Goal: Transaction & Acquisition: Obtain resource

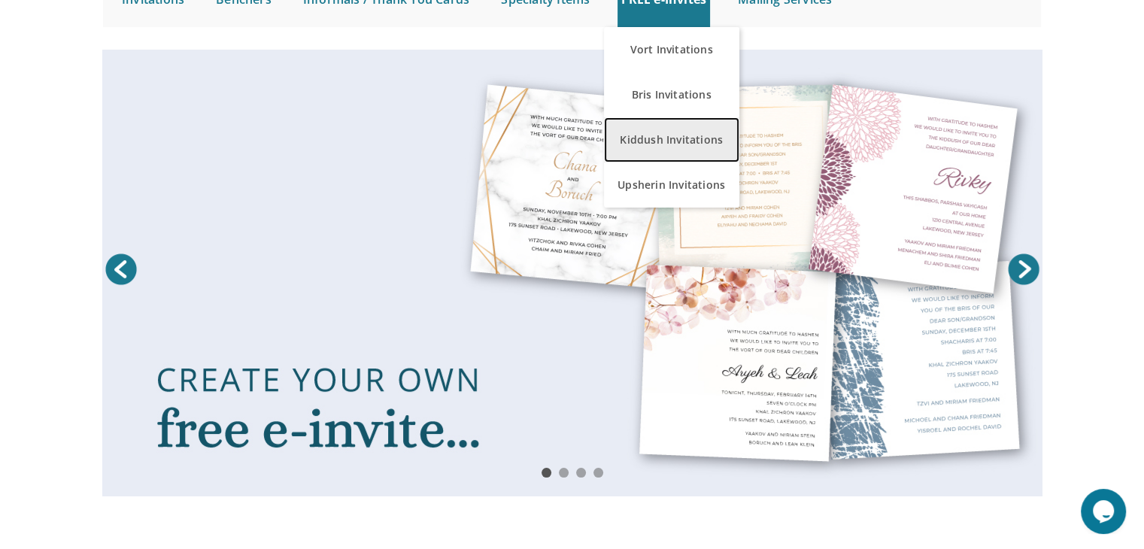
click at [665, 126] on link "Kiddush Invitations" at bounding box center [671, 139] width 135 height 45
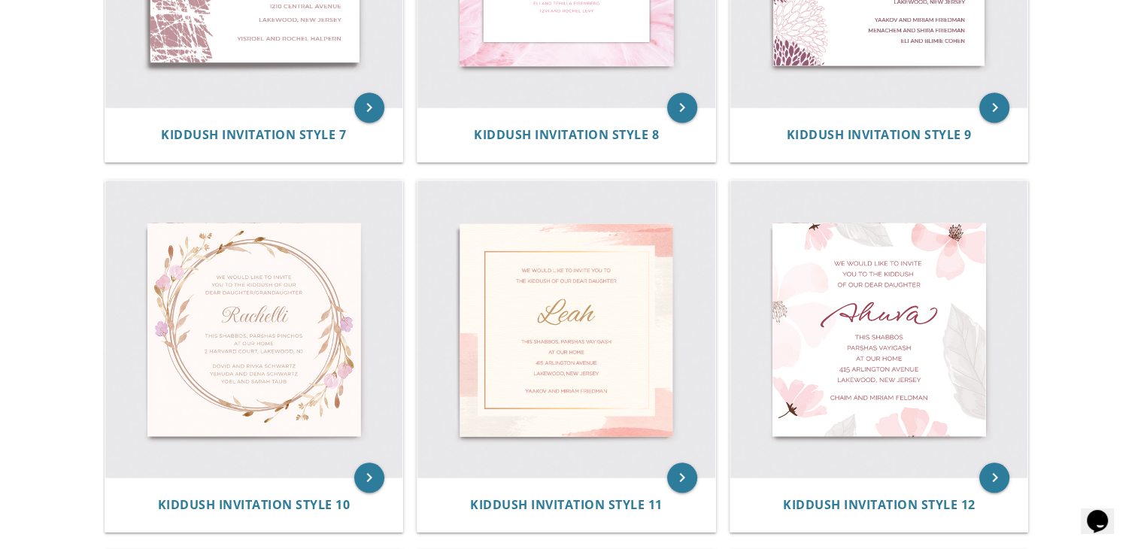
scroll to position [1263, 0]
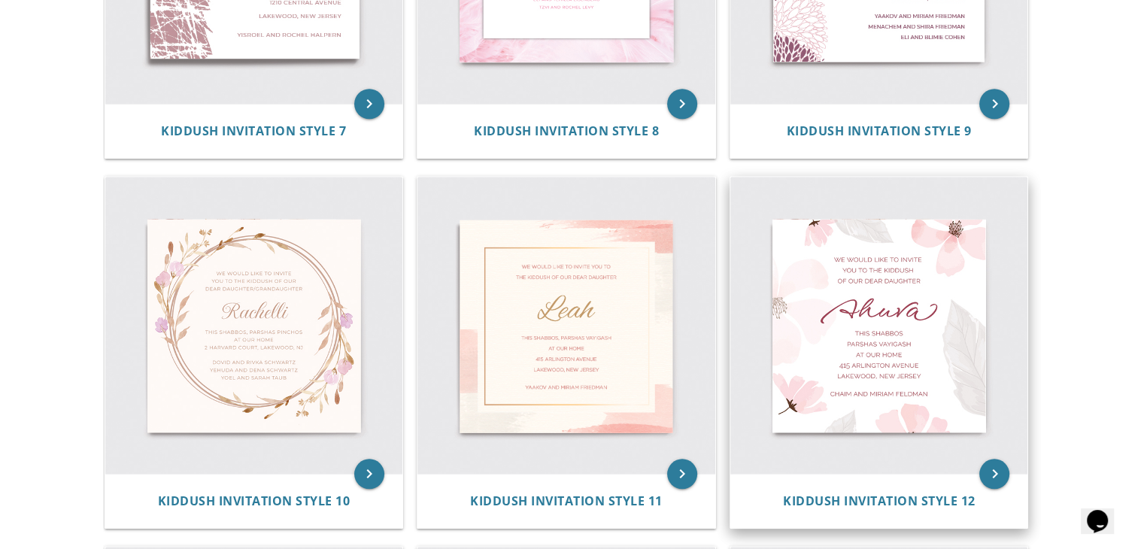
click at [877, 347] on img at bounding box center [879, 326] width 298 height 298
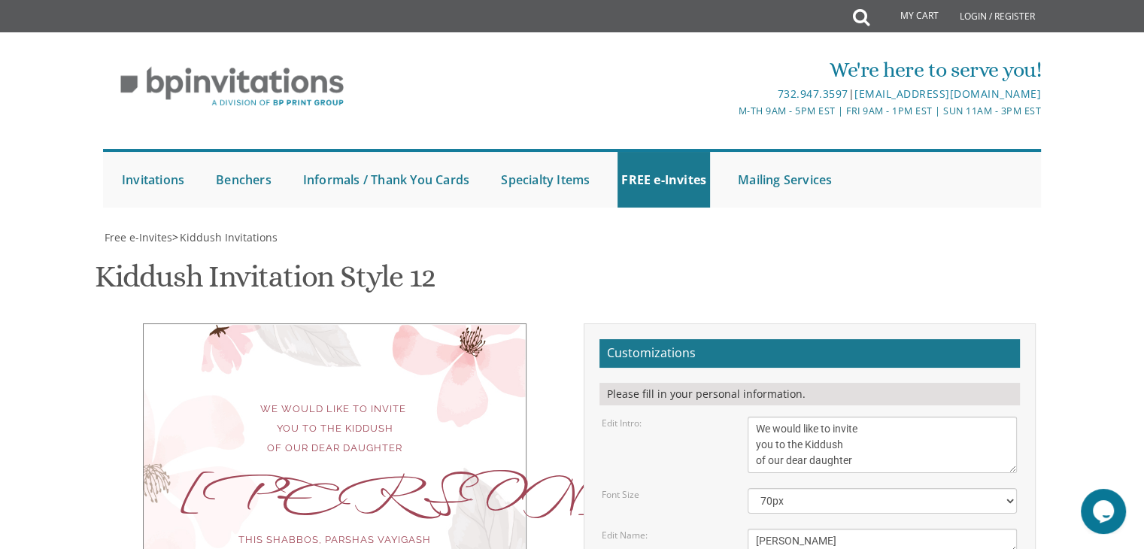
scroll to position [301, 0]
drag, startPoint x: 861, startPoint y: 162, endPoint x: 747, endPoint y: 126, distance: 118.9
click at [747, 417] on textarea "We would like to invite you to the Kiddush of our dear daughter" at bounding box center [881, 445] width 269 height 56
type textarea "With boundless Hakaras Hatov to HKB"H We invite you to join us For a SEUDAS HOD…"
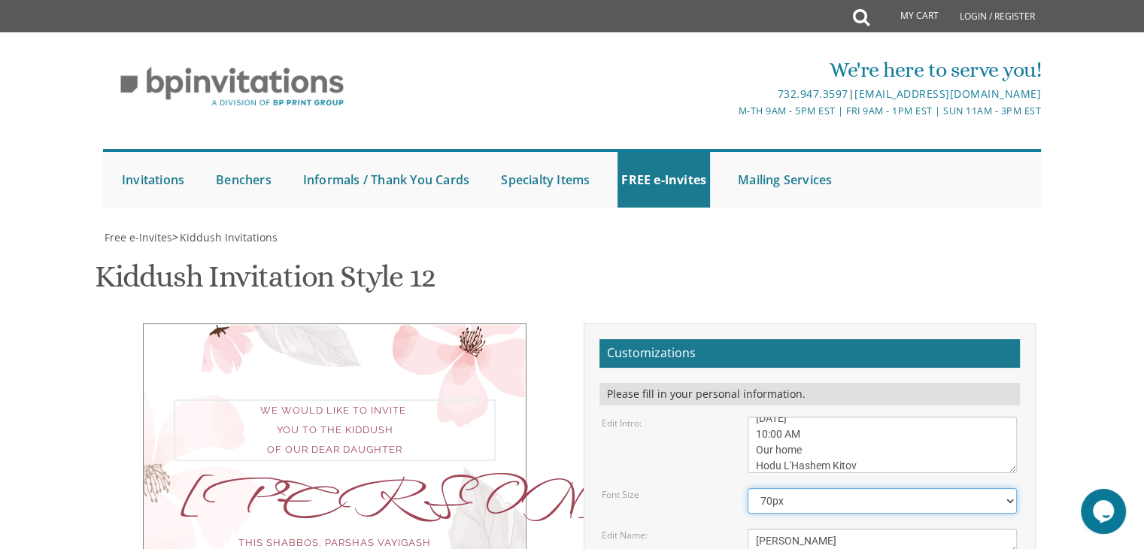
click at [802, 488] on select "40px 50px 60px 70px 80px" at bounding box center [881, 501] width 269 height 26
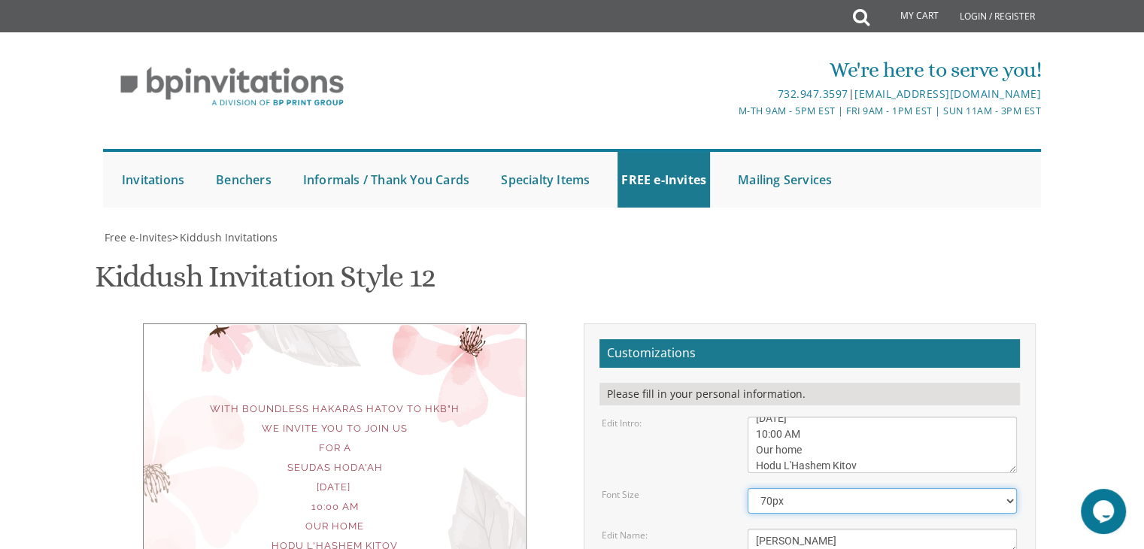
select select "80px"
click at [747, 488] on select "40px 50px 60px 70px 80px" at bounding box center [881, 501] width 269 height 26
drag, startPoint x: 787, startPoint y: 237, endPoint x: 715, endPoint y: 238, distance: 72.2
click at [715, 529] on div "Edit Name: [GEOGRAPHIC_DATA]" at bounding box center [809, 541] width 438 height 25
drag, startPoint x: 846, startPoint y: 311, endPoint x: 725, endPoint y: 268, distance: 128.2
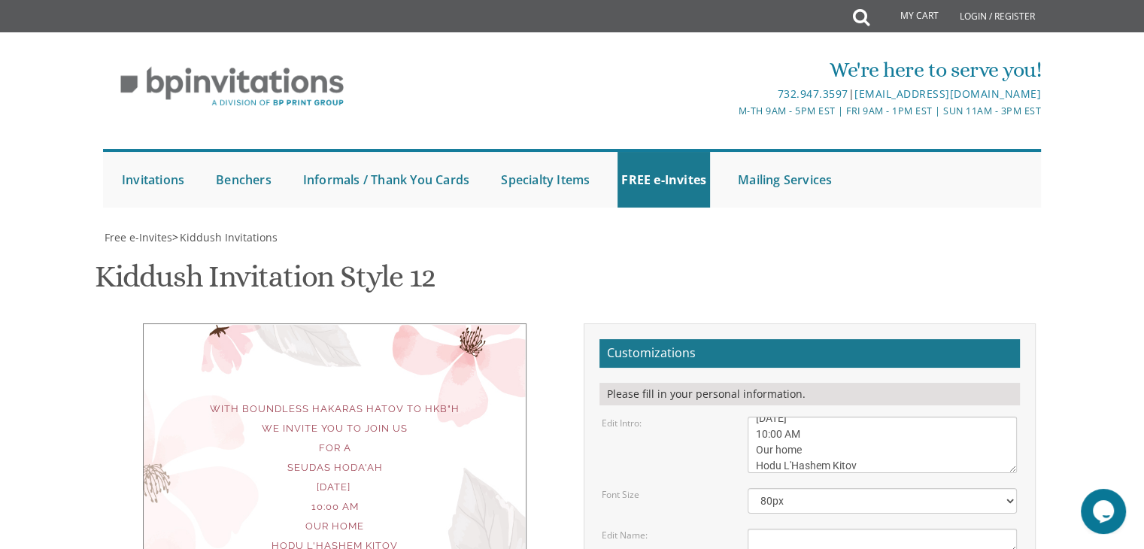
type textarea "ue Lakewood, [US_STATE]"
drag, startPoint x: 863, startPoint y: 300, endPoint x: 733, endPoint y: 270, distance: 133.5
drag, startPoint x: 905, startPoint y: 368, endPoint x: 672, endPoint y: 338, distance: 235.0
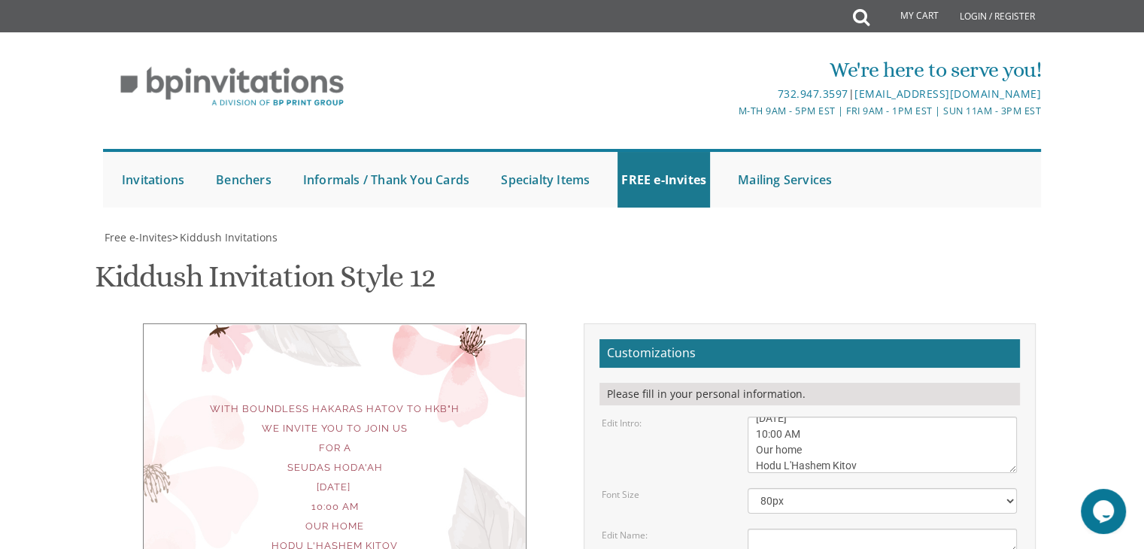
type textarea "Tatti and Mommy"
click at [760, 417] on textarea "We would like to invite you to the Kiddush of our dear daughter" at bounding box center [881, 445] width 269 height 56
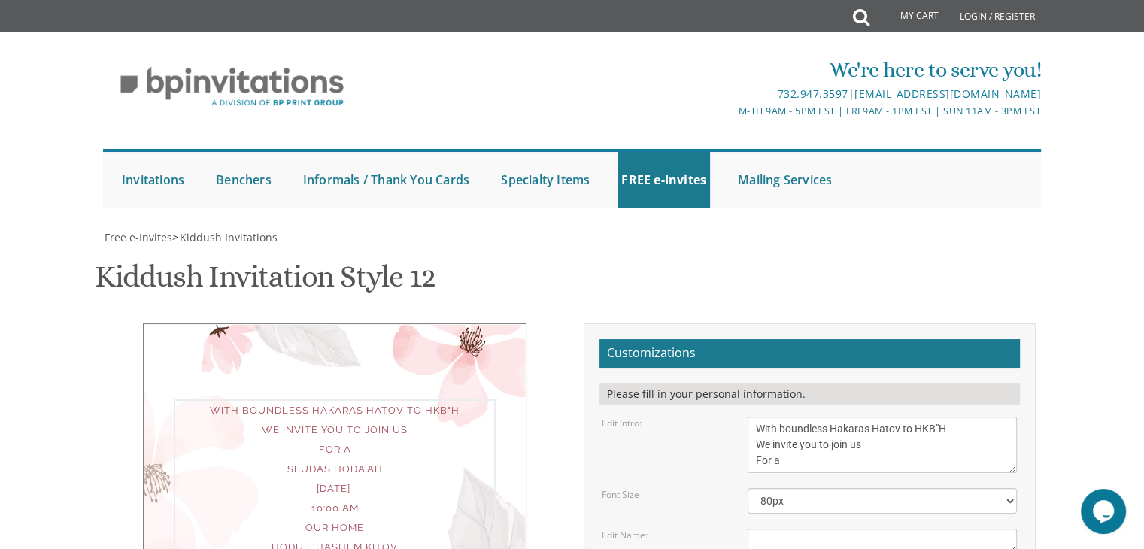
type textarea "With boundless Hakaras Hatov to HKB"H We invite you to join us For a SEUDAS HOD…"
type input "[EMAIL_ADDRESS][DOMAIN_NAME]"
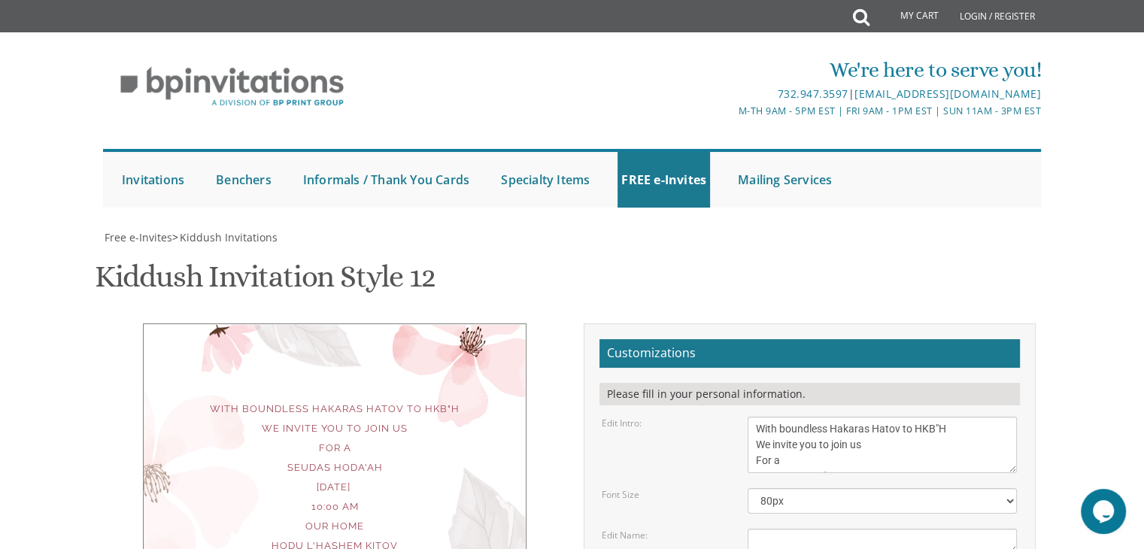
drag, startPoint x: 872, startPoint y: 368, endPoint x: 674, endPoint y: 339, distance: 200.7
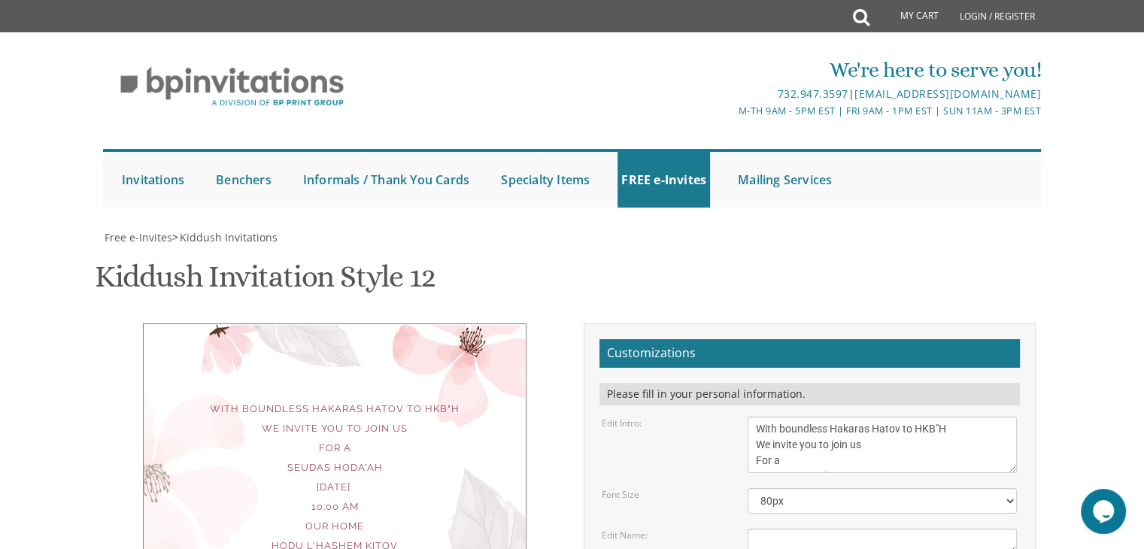
type textarea "[PERSON_NAME] and [PERSON_NAME]"
